Goal: Use online tool/utility: Utilize a website feature to perform a specific function

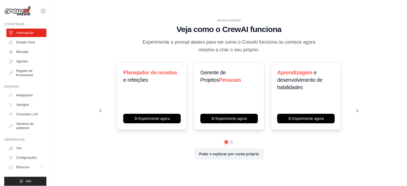
click at [72, 26] on div "PASSO A PASSO Veja como o CrewAI funciona Experimente o prompt abaixo para ver …" at bounding box center [228, 93] width 339 height 176
click at [21, 60] on font "Agentes" at bounding box center [23, 62] width 12 height 4
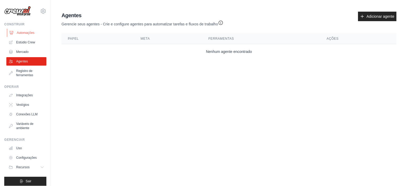
click at [30, 34] on font "Automações" at bounding box center [26, 33] width 18 height 4
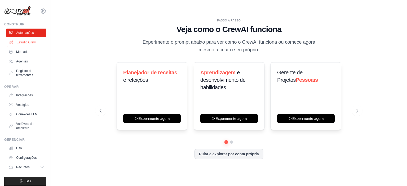
click at [25, 41] on font "Estúdio Crew" at bounding box center [26, 43] width 19 height 4
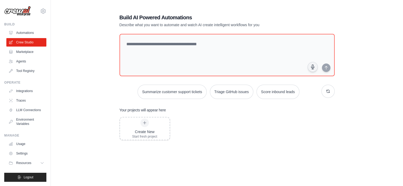
drag, startPoint x: 105, startPoint y: 1, endPoint x: 92, endPoint y: 31, distance: 33.0
click at [92, 31] on div "Build AI Powered Automations Describe what you want to automate and watch AI cr…" at bounding box center [226, 107] width 335 height 205
click at [14, 12] on img at bounding box center [17, 11] width 27 height 10
click at [25, 15] on img at bounding box center [17, 11] width 27 height 10
click at [77, 51] on div "Build AI Powered Automations Describe what you want to automate and watch AI cr…" at bounding box center [226, 107] width 335 height 205
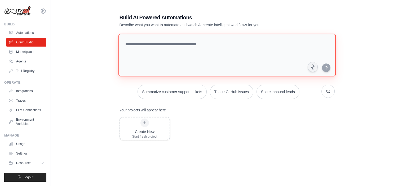
click at [139, 41] on textarea at bounding box center [226, 55] width 217 height 43
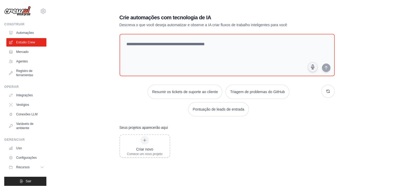
click at [356, 24] on div "Crie automações com tecnologia de IA Descreva o que você deseja automatizar e o…" at bounding box center [226, 116] width 335 height 223
click at [332, 93] on button "button" at bounding box center [328, 91] width 13 height 13
click at [331, 91] on button "button" at bounding box center [328, 91] width 13 height 13
click at [327, 91] on icon "button" at bounding box center [328, 91] width 4 height 4
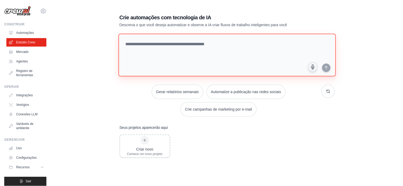
click at [147, 49] on textarea at bounding box center [226, 55] width 217 height 43
